Goal: Entertainment & Leisure: Consume media (video, audio)

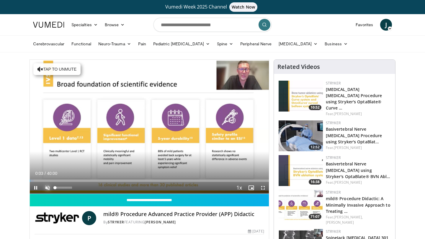
click at [47, 188] on span "Video Player" at bounding box center [48, 188] width 12 height 12
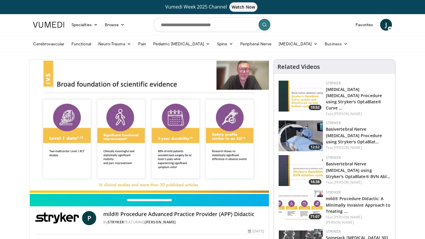
click at [263, 189] on div "10 seconds Tap to unmute" at bounding box center [149, 127] width 239 height 134
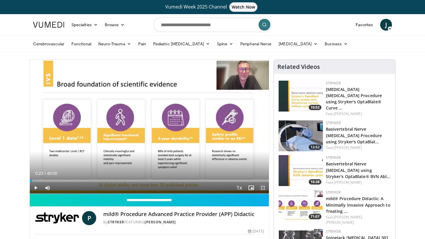
click at [262, 189] on span "Video Player" at bounding box center [263, 188] width 12 height 12
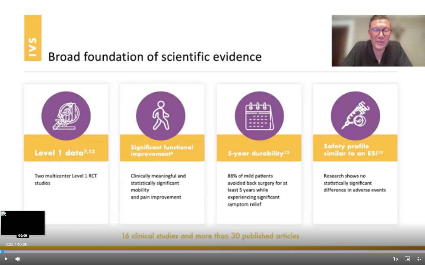
click at [0, 239] on div "Progress Bar" at bounding box center [0, 252] width 1 height 2
click at [6, 239] on span "Video Player" at bounding box center [6, 259] width 12 height 12
click at [417, 239] on span "Video Player" at bounding box center [419, 259] width 12 height 12
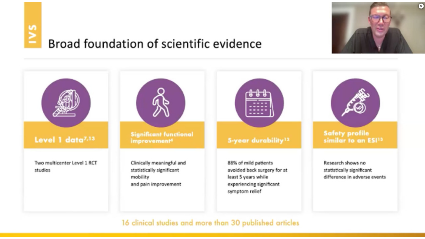
scroll to position [250, 0]
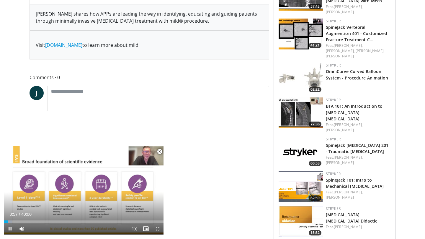
click at [161, 151] on span "Video Player" at bounding box center [160, 152] width 12 height 12
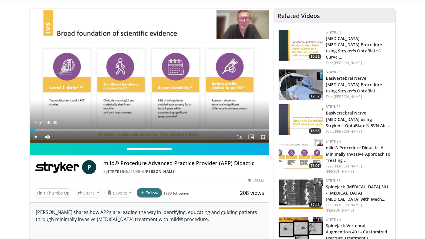
scroll to position [48, 0]
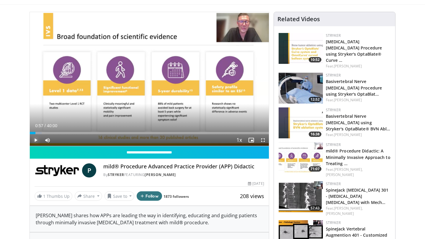
click at [34, 141] on span "Video Player" at bounding box center [36, 140] width 12 height 12
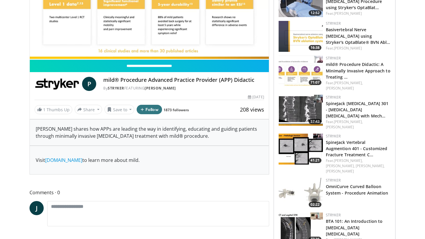
scroll to position [141, 0]
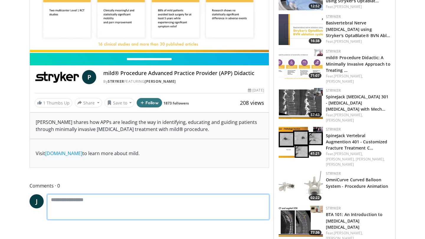
click at [66, 201] on textarea at bounding box center [158, 207] width 222 height 25
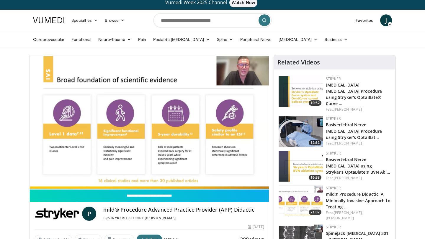
scroll to position [3, 0]
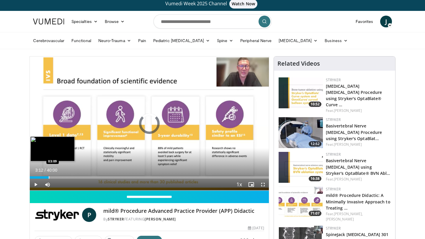
click at [49, 178] on div "Progress Bar" at bounding box center [49, 178] width 1 height 2
click at [59, 178] on div "Progress Bar" at bounding box center [59, 178] width 1 height 2
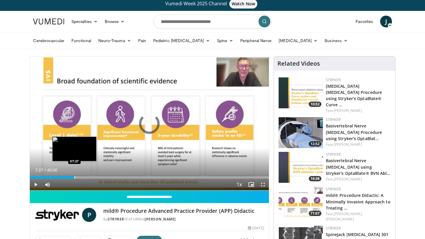
click at [74, 178] on div "Progress Bar" at bounding box center [74, 178] width 1 height 2
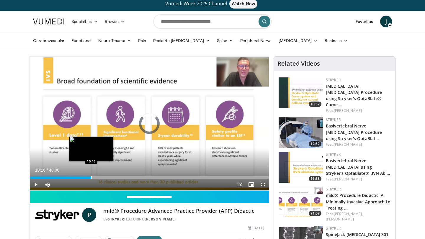
click at [91, 178] on div "Progress Bar" at bounding box center [91, 178] width 1 height 2
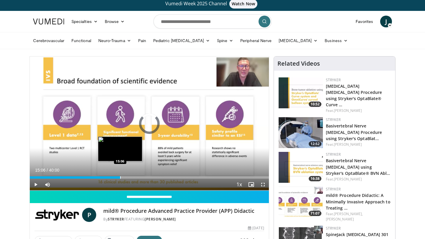
click at [120, 179] on div "Progress Bar" at bounding box center [120, 178] width 1 height 2
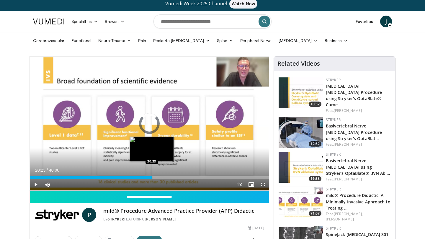
click at [152, 177] on div "Progress Bar" at bounding box center [152, 178] width 1 height 2
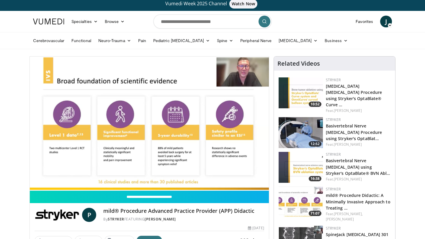
type textarea "**********"
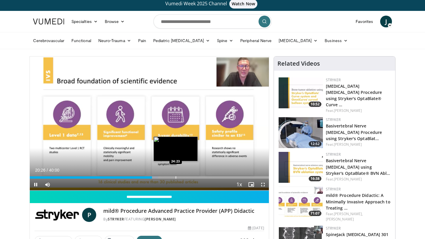
click at [175, 177] on video-js "**********" at bounding box center [149, 124] width 239 height 134
click at [170, 178] on div "Progress Bar" at bounding box center [170, 178] width 1 height 2
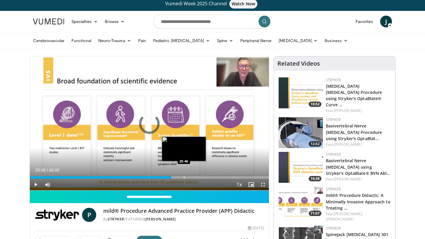
click at [184, 177] on div "Progress Bar" at bounding box center [184, 178] width 1 height 2
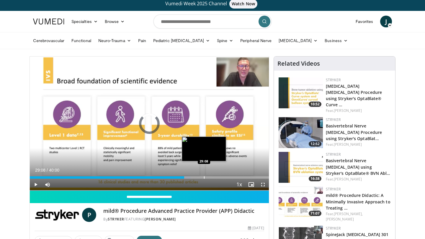
click at [204, 177] on div "Progress Bar" at bounding box center [204, 178] width 1 height 2
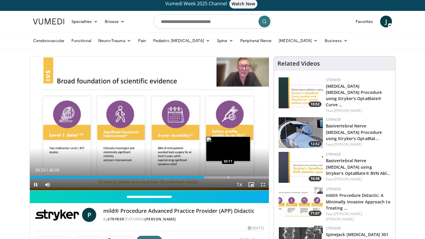
click at [228, 177] on div "Progress Bar" at bounding box center [228, 178] width 1 height 2
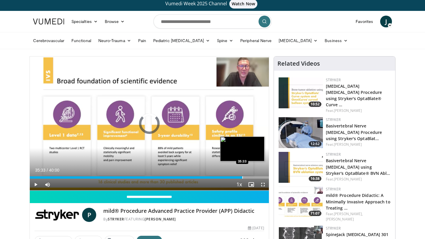
click at [242, 177] on div "Progress Bar" at bounding box center [242, 178] width 1 height 2
click at [258, 177] on div "Progress Bar" at bounding box center [258, 178] width 1 height 2
click at [264, 177] on div "Progress Bar" at bounding box center [264, 178] width 1 height 2
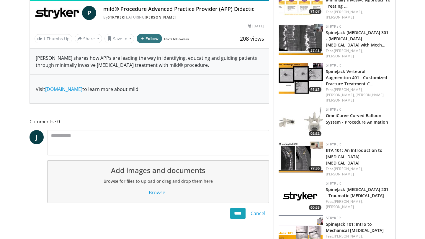
scroll to position [208, 0]
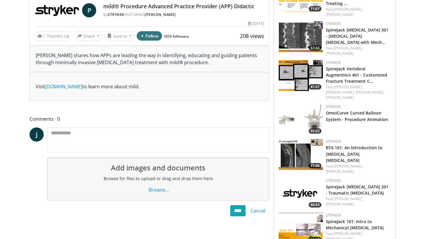
click at [232, 218] on div "**********" at bounding box center [148, 166] width 239 height 103
click at [235, 211] on input "****" at bounding box center [237, 211] width 15 height 11
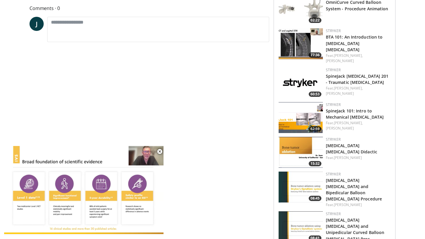
scroll to position [335, 0]
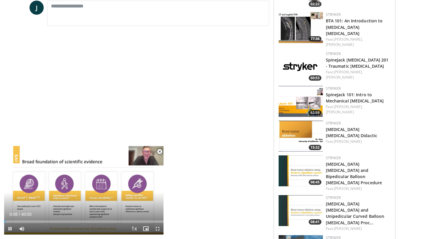
click at [160, 150] on span "Video Player" at bounding box center [160, 152] width 12 height 12
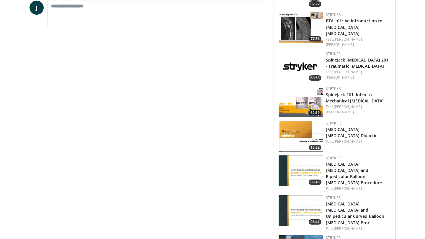
scroll to position [201, 0]
